Goal: Information Seeking & Learning: Learn about a topic

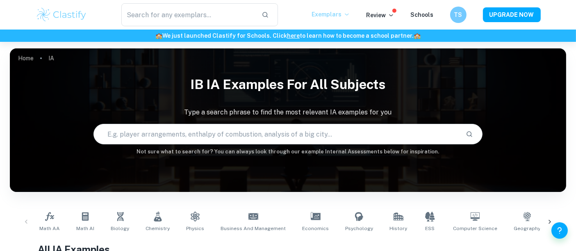
click at [346, 13] on icon at bounding box center [346, 14] width 7 height 7
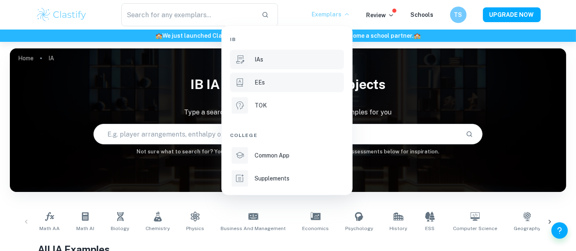
click at [267, 79] on div "EEs" at bounding box center [298, 82] width 88 height 9
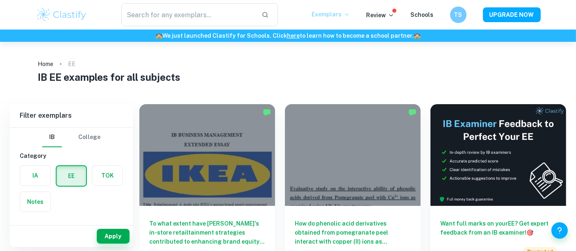
click at [267, 79] on h1 "IB EE examples for all subjects" at bounding box center [288, 77] width 500 height 15
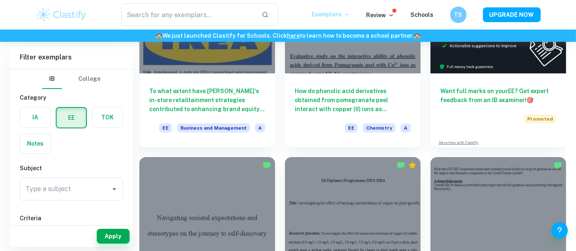
scroll to position [91, 0]
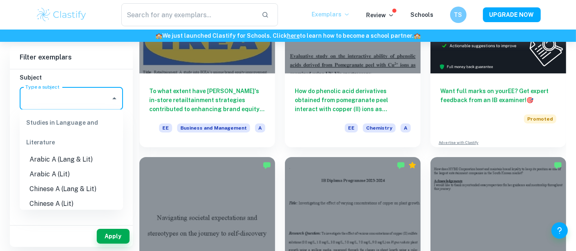
click at [91, 100] on input "Type a subject" at bounding box center [65, 99] width 84 height 16
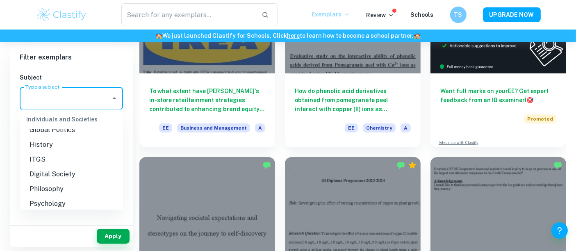
scroll to position [792, 0]
click at [55, 175] on li "Digital Society" at bounding box center [71, 173] width 103 height 15
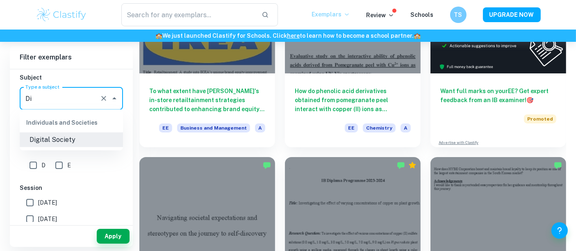
type input "D"
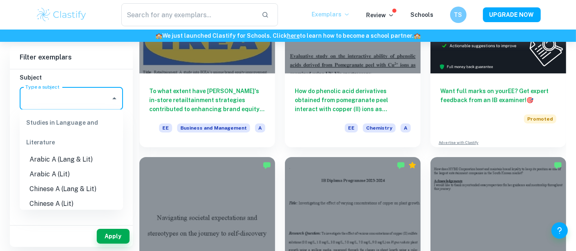
scroll to position [0, 0]
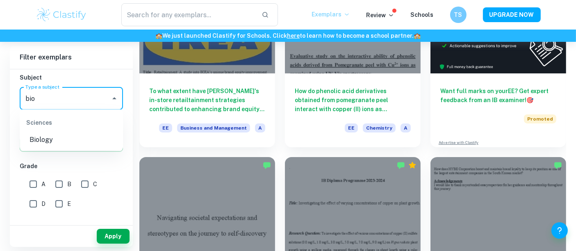
click at [50, 136] on li "Biology" at bounding box center [71, 139] width 103 height 15
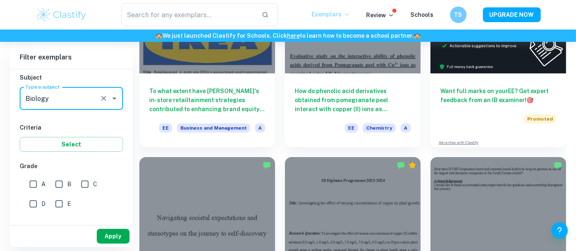
type input "Biology"
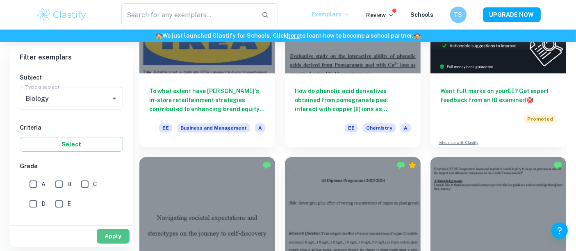
click at [107, 236] on button "Apply" at bounding box center [113, 236] width 33 height 15
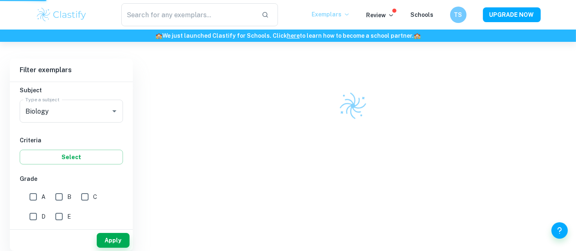
scroll to position [42, 0]
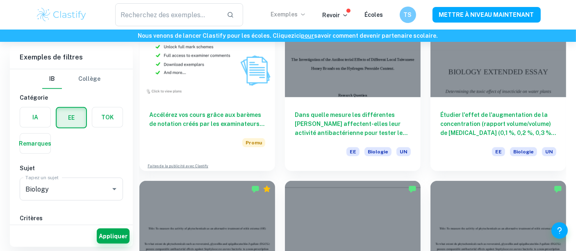
scroll to position [479, 0]
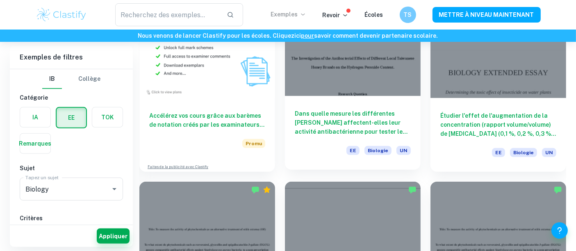
drag, startPoint x: 453, startPoint y: 122, endPoint x: 342, endPoint y: 81, distance: 118.6
click at [342, 81] on div at bounding box center [353, 45] width 136 height 102
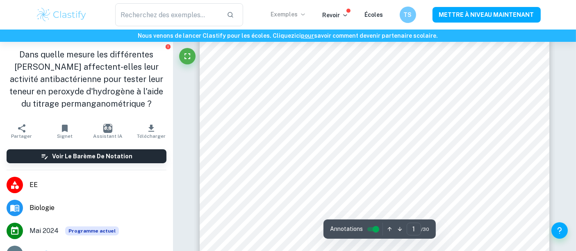
scroll to position [158, 0]
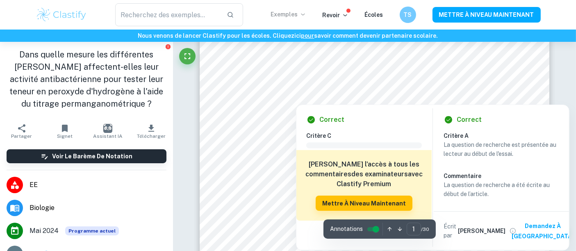
click at [363, 95] on div at bounding box center [373, 98] width 56 height 8
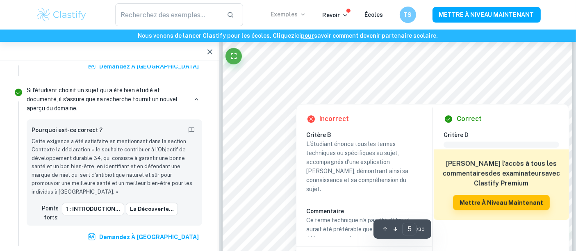
scroll to position [2004, 0]
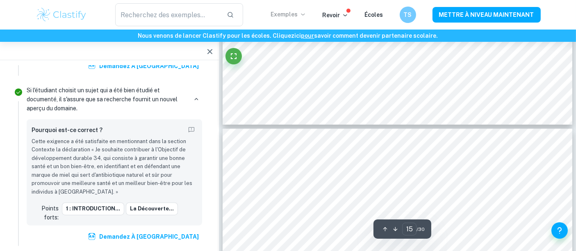
type input "16"
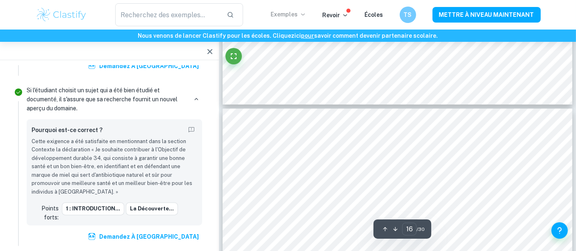
scroll to position [7014, 0]
